Goal: Communication & Community: Answer question/provide support

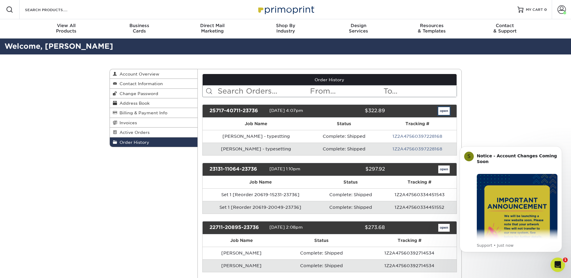
click at [440, 114] on link "open" at bounding box center [444, 111] width 11 height 8
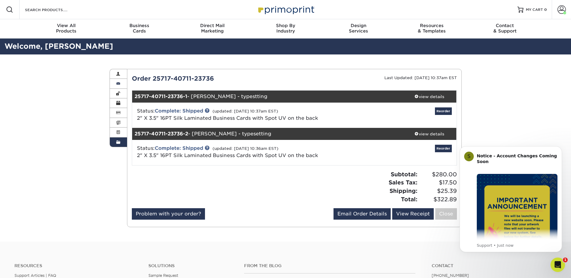
click at [117, 82] on span at bounding box center [118, 83] width 4 height 5
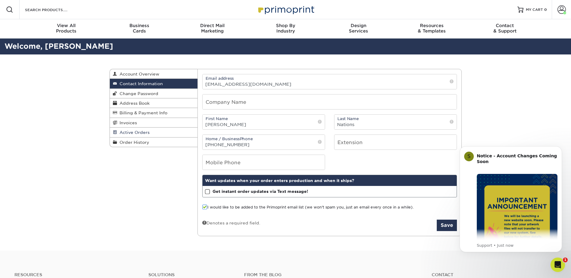
click at [133, 134] on span "Active Orders" at bounding box center [133, 132] width 33 height 5
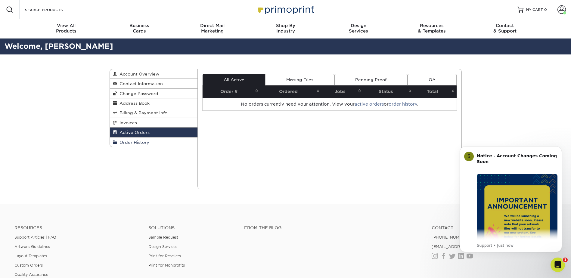
click at [132, 144] on span "Order History" at bounding box center [133, 142] width 32 height 5
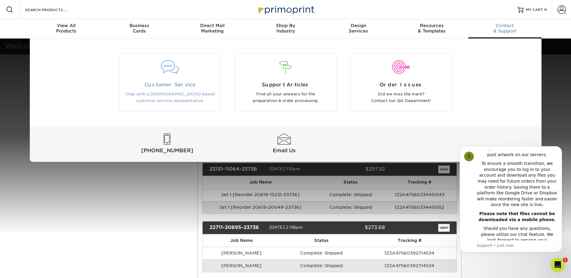
click at [180, 95] on p "Chat with a [DEMOGRAPHIC_DATA]-based customer service representative." at bounding box center [170, 98] width 92 height 14
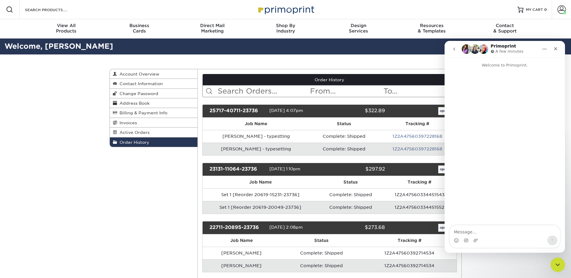
click at [479, 232] on textarea "Message…" at bounding box center [505, 231] width 110 height 10
type textarea "I would like some help with a typesetting order for a set of business cards"
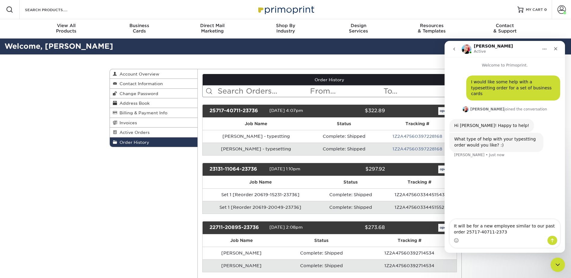
type textarea "It will be for a new employee similar to our past order 25717-40711-23736"
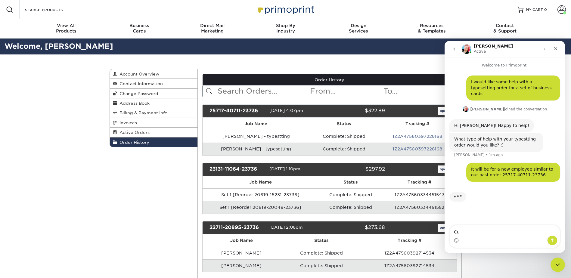
type textarea "C"
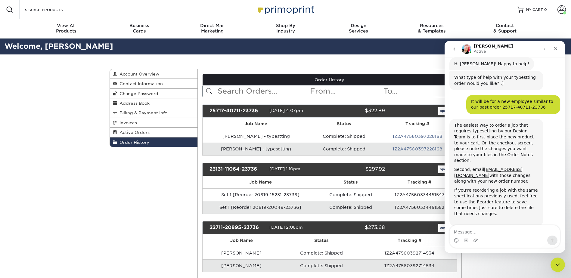
scroll to position [64, 0]
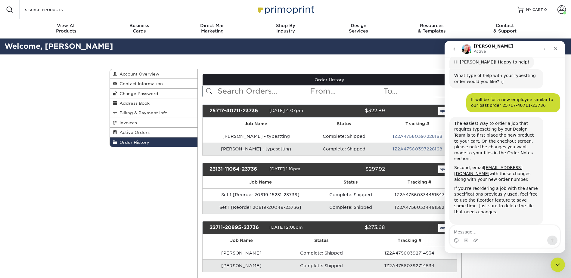
click at [480, 231] on textarea "Message…" at bounding box center [505, 231] width 110 height 10
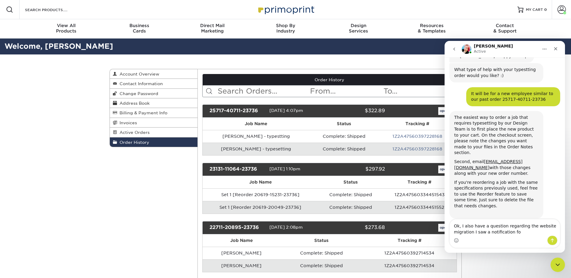
type textarea "Ok, I also have a question regarding the website migration I saw a notification…"
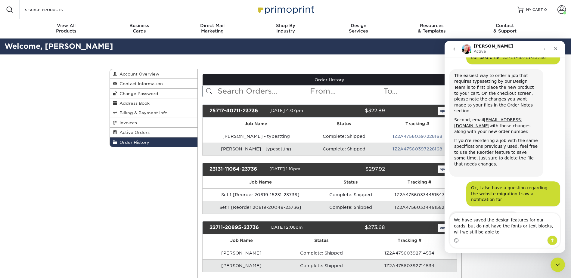
scroll to position [117, 0]
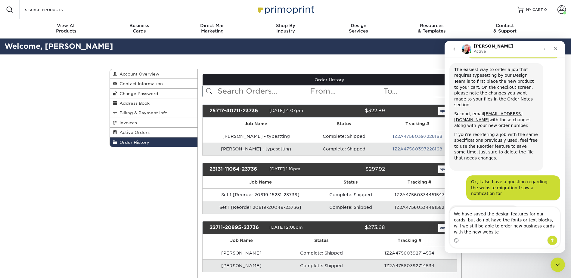
type textarea "We have saved the design features for our cards, but do not have the fonts or t…"
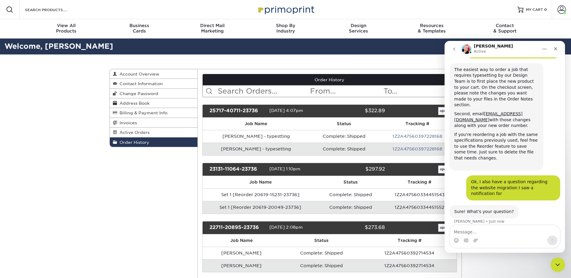
scroll to position [141, 0]
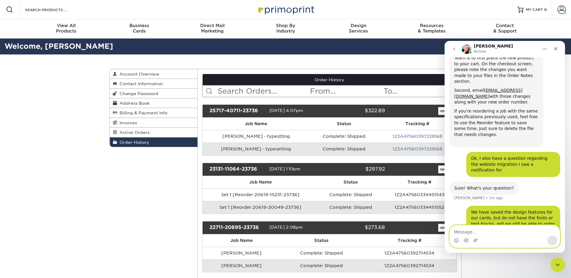
click at [486, 233] on textarea "Message…" at bounding box center [505, 231] width 110 height 10
click at [442, 113] on link "open" at bounding box center [444, 111] width 11 height 8
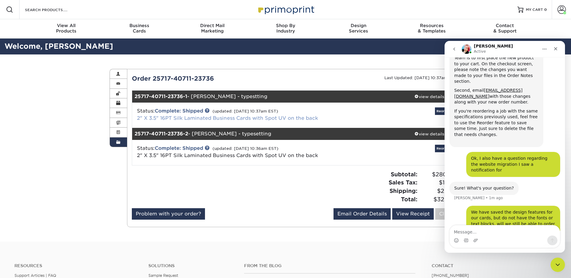
click at [184, 116] on link "2" X 3.5" 16PT Silk Laminated Business Cards with Spot UV on the back" at bounding box center [227, 118] width 181 height 6
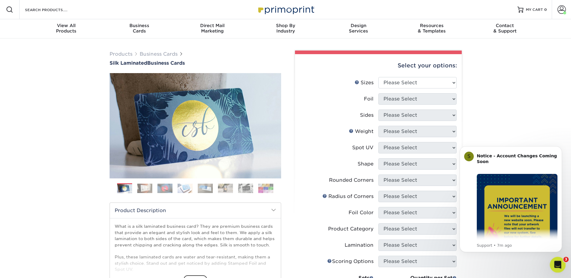
click at [552, 264] on icon "Open Intercom Messenger" at bounding box center [557, 264] width 10 height 10
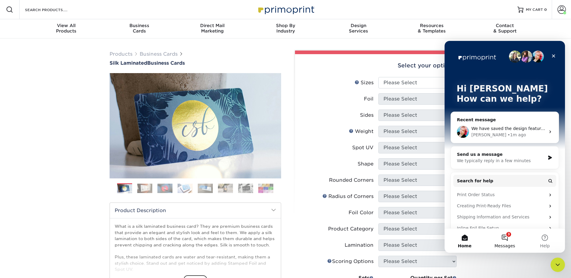
click at [506, 242] on button "3 Messages" at bounding box center [505, 241] width 40 height 24
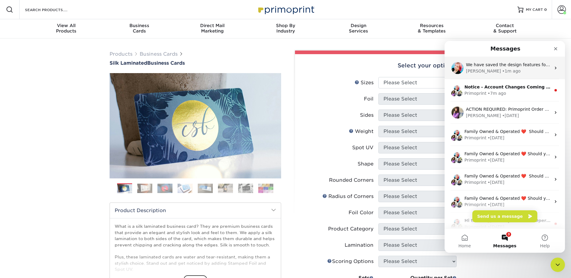
click at [502, 69] on div "• 1m ago" at bounding box center [511, 71] width 18 height 6
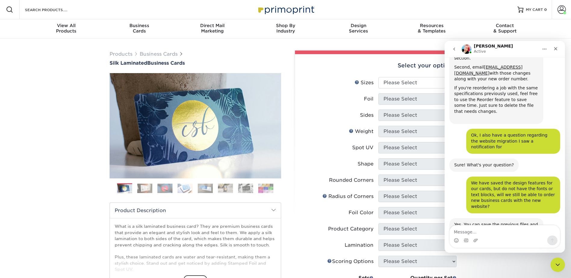
scroll to position [171, 0]
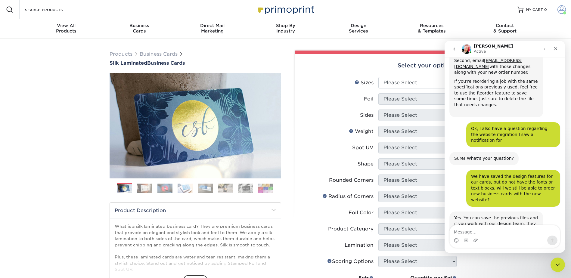
click at [559, 11] on span at bounding box center [562, 9] width 8 height 8
click at [546, 50] on icon "Home" at bounding box center [544, 49] width 5 height 5
click at [347, 49] on div "Products Business Cards Silk Laminated Business Cards" at bounding box center [285, 224] width 361 height 357
click at [453, 50] on icon "go back" at bounding box center [454, 49] width 5 height 5
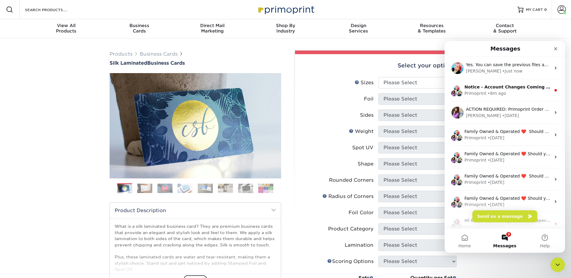
scroll to position [0, 0]
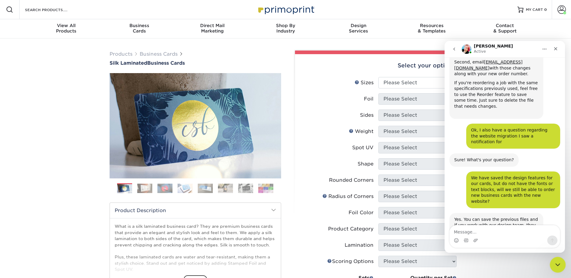
scroll to position [171, 0]
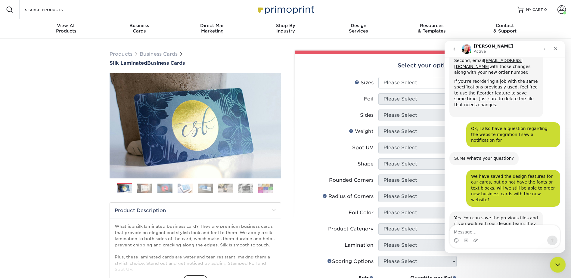
click at [557, 264] on icon "Close Intercom Messenger" at bounding box center [557, 264] width 7 height 7
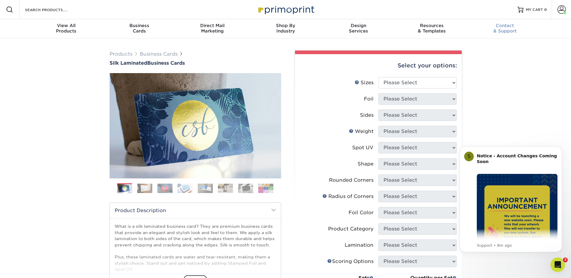
scroll to position [0, 0]
click at [535, 12] on span "MY CART" at bounding box center [534, 9] width 17 height 5
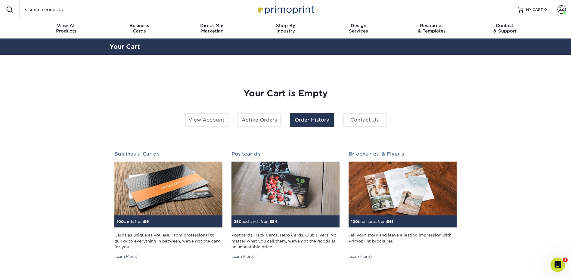
click at [301, 122] on link "Order History" at bounding box center [312, 120] width 44 height 14
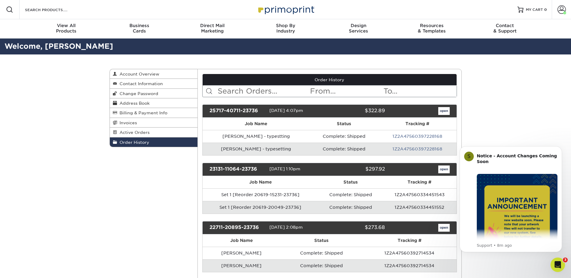
click at [356, 152] on td "Complete: Shipped" at bounding box center [344, 149] width 69 height 13
click at [445, 110] on link "open" at bounding box center [444, 111] width 11 height 8
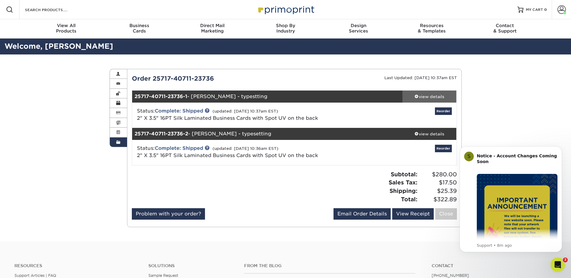
click at [418, 95] on div "view details" at bounding box center [430, 97] width 54 height 6
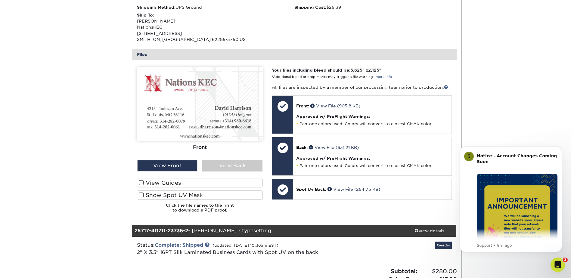
scroll to position [211, 0]
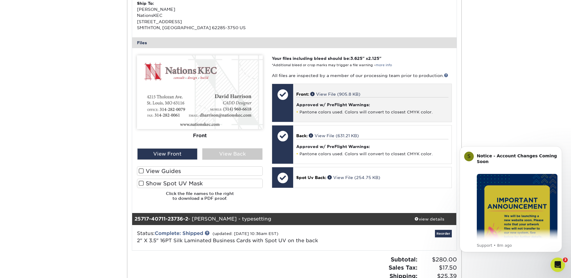
click at [383, 114] on li "Pantone colors used. Colors will convert to closest CMYK color." at bounding box center [372, 112] width 152 height 5
click at [335, 95] on link "View File (905.8 KB)" at bounding box center [336, 94] width 50 height 5
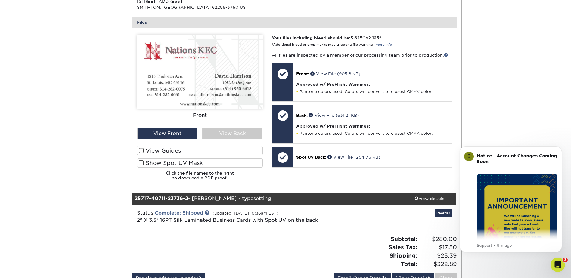
scroll to position [271, 0]
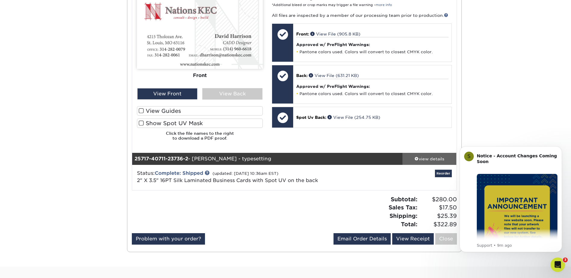
click at [418, 156] on div "view details" at bounding box center [430, 159] width 54 height 6
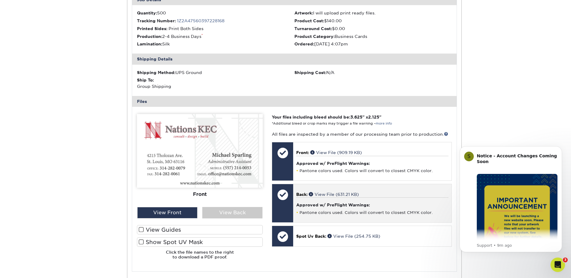
scroll to position [482, 0]
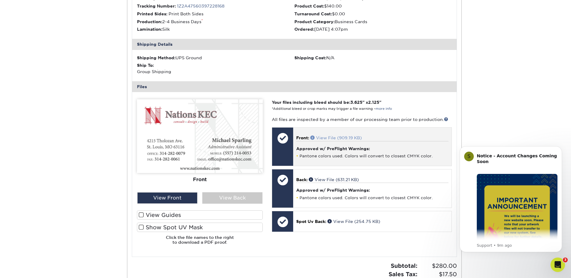
click at [333, 136] on link "View File (909.19 KB)" at bounding box center [337, 138] width 52 height 5
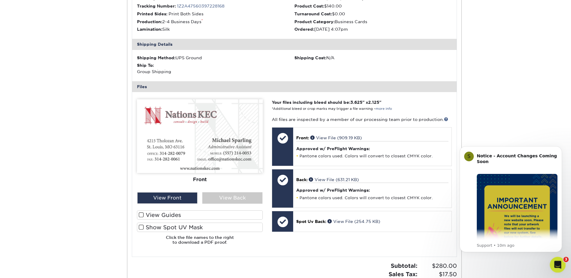
click at [556, 265] on icon "Open Intercom Messenger" at bounding box center [557, 264] width 4 height 5
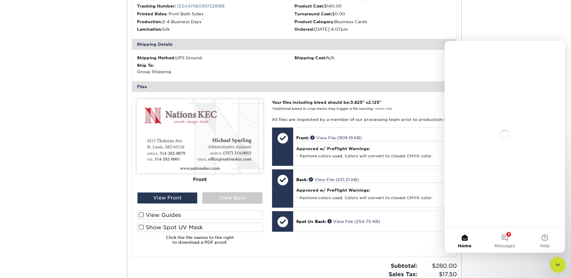
scroll to position [0, 0]
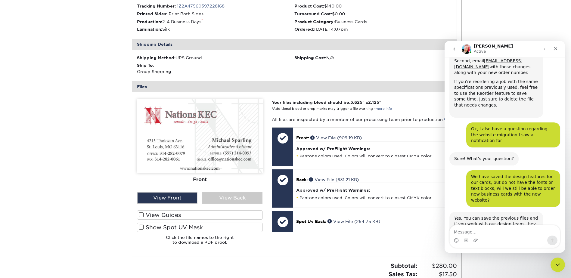
scroll to position [171, 0]
click at [482, 231] on textarea "Message…" at bounding box center [505, 231] width 110 height 10
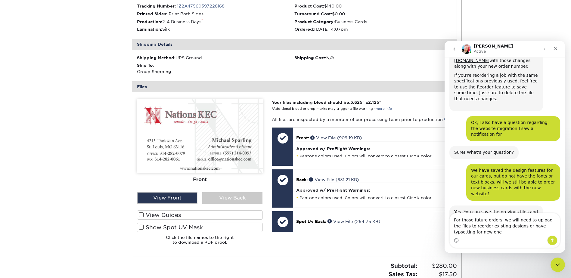
scroll to position [183, 0]
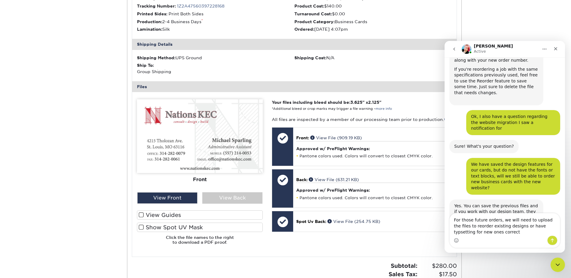
type textarea "For those future orders, we will need to upload the files to reorder existing d…"
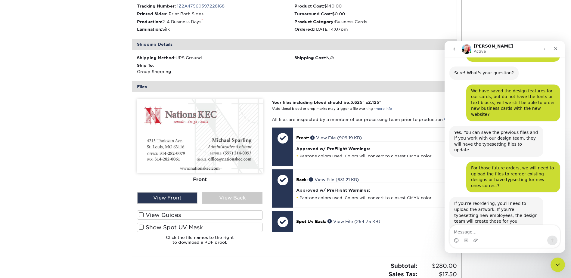
scroll to position [256, 0]
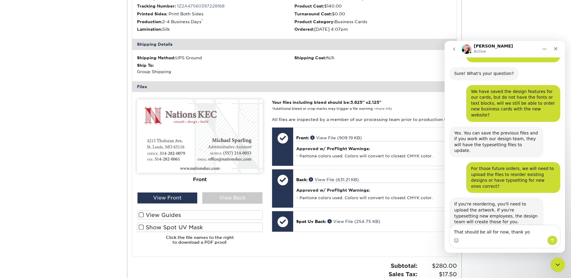
type textarea "That should be all for now, thank you"
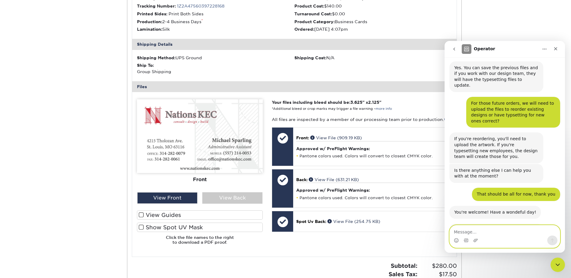
scroll to position [340, 0]
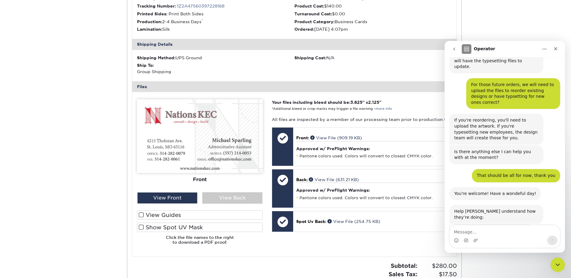
click at [524, 241] on span "Amazing" at bounding box center [520, 246] width 11 height 11
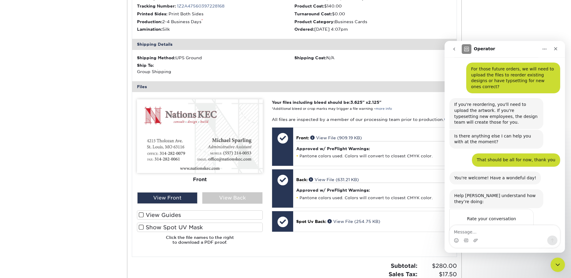
scroll to position [356, 0]
click at [326, 64] on div "Shipping Method: UPS Ground Shipping Cost: N/A Ship To: Group Shipping" at bounding box center [294, 65] width 325 height 31
click at [558, 52] on div "Close" at bounding box center [556, 48] width 11 height 11
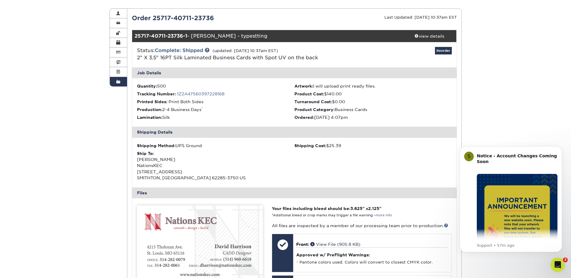
scroll to position [0, 0]
